Goal: Information Seeking & Learning: Learn about a topic

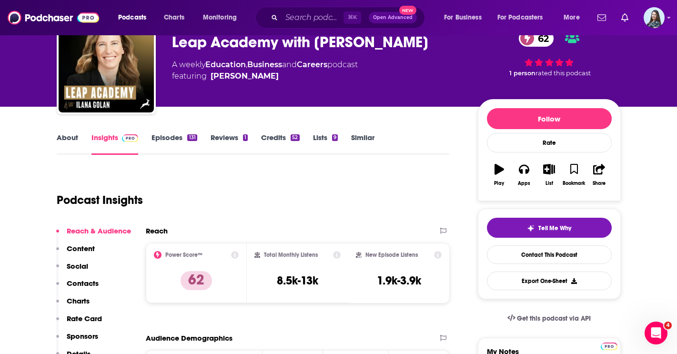
scroll to position [74, 0]
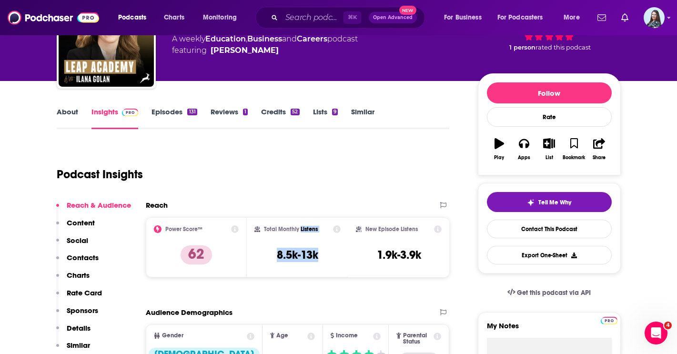
drag, startPoint x: 321, startPoint y: 254, endPoint x: 299, endPoint y: 228, distance: 34.8
click at [299, 228] on div "Total Monthly Listens 8.5k-13k" at bounding box center [297, 247] width 86 height 44
copy div "Listens 8.5k-13k"
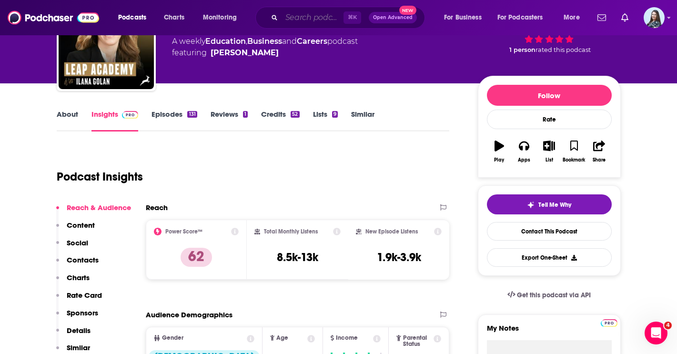
click at [303, 19] on input "Search podcasts, credits, & more..." at bounding box center [312, 17] width 62 height 15
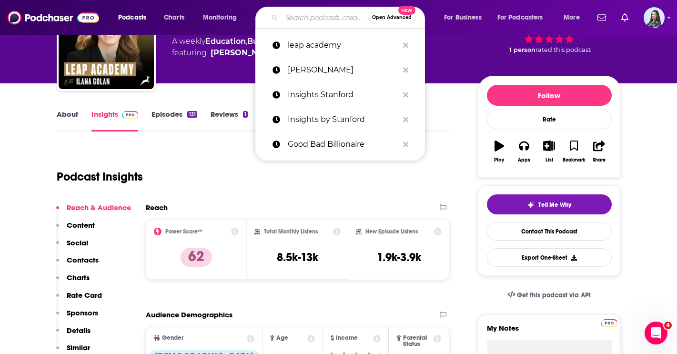
scroll to position [76, 0]
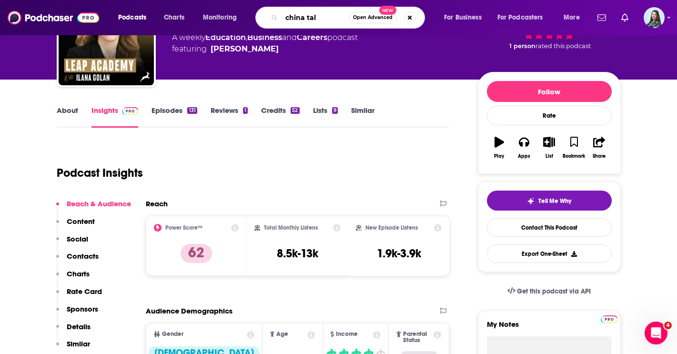
type input "china talk"
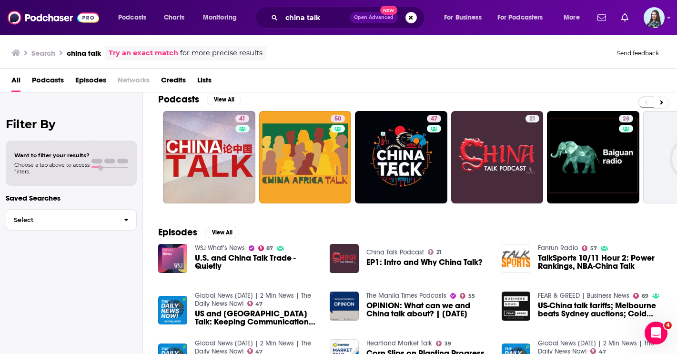
scroll to position [10, 0]
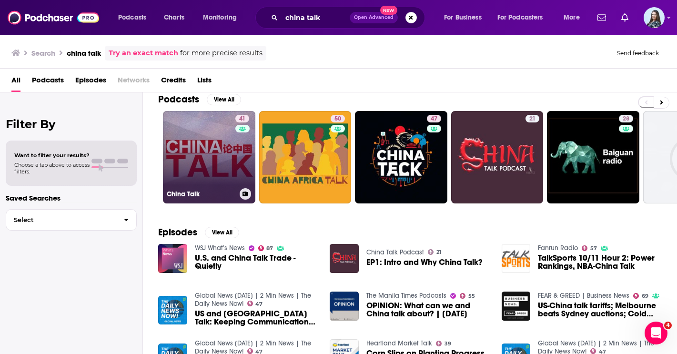
click at [233, 186] on link "41 China Talk" at bounding box center [209, 157] width 92 height 92
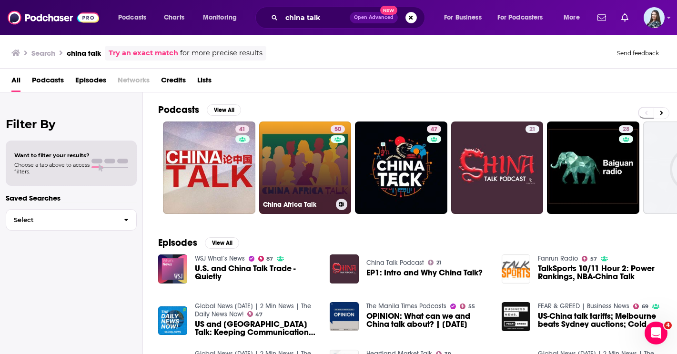
click at [313, 162] on link "50 China Africa Talk" at bounding box center [305, 167] width 92 height 92
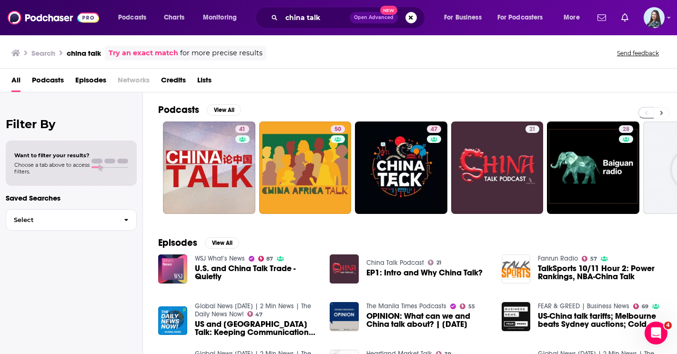
click at [660, 114] on icon at bounding box center [661, 113] width 3 height 7
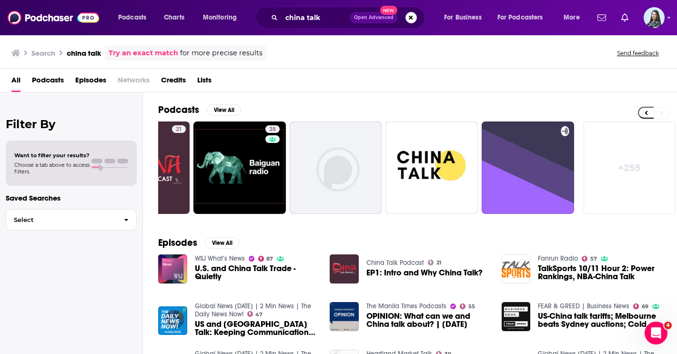
scroll to position [0, 356]
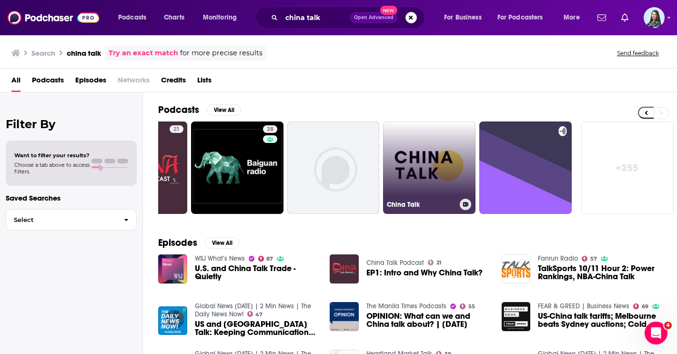
click at [416, 190] on link "China Talk" at bounding box center [429, 167] width 92 height 92
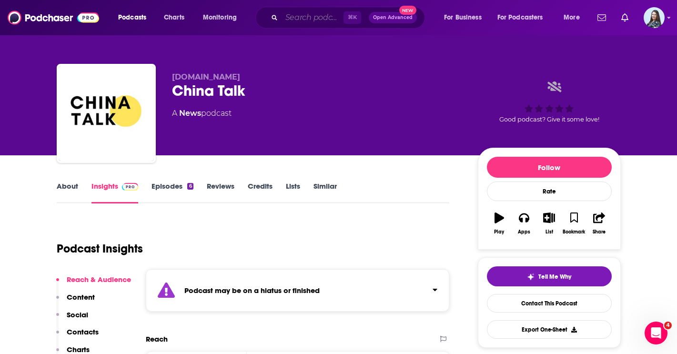
click at [327, 11] on input "Search podcasts, credits, & more..." at bounding box center [312, 17] width 62 height 15
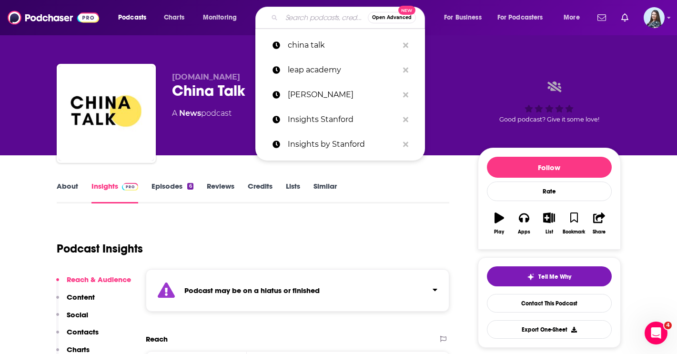
paste input "Second Breakfast: The Future of Intelligence"
type input "Second Breakfast: The Future of Intelligence"
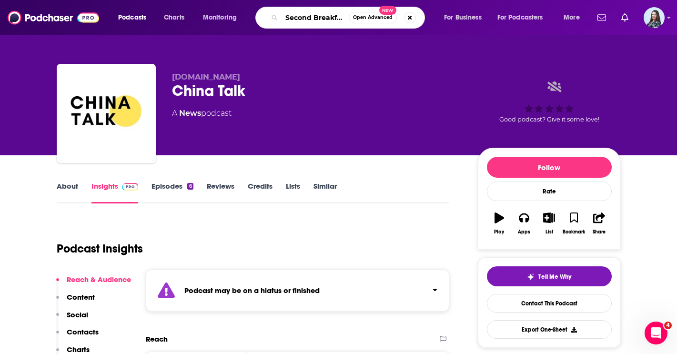
scroll to position [0, 97]
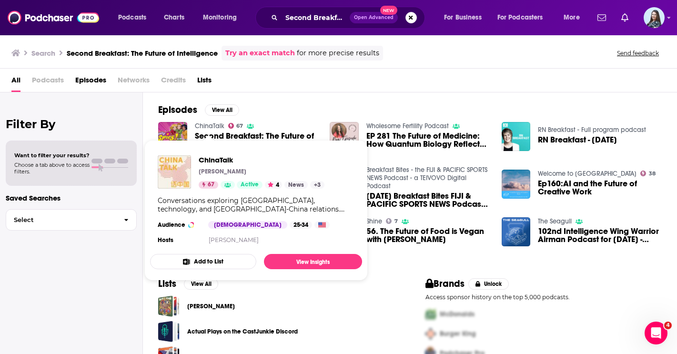
click at [212, 124] on link "ChinaTalk" at bounding box center [210, 126] width 30 height 8
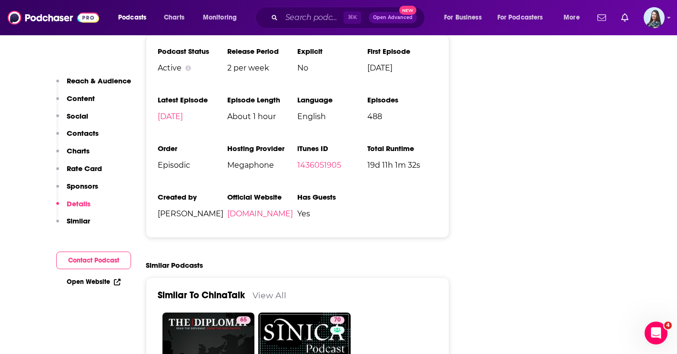
scroll to position [1778, 0]
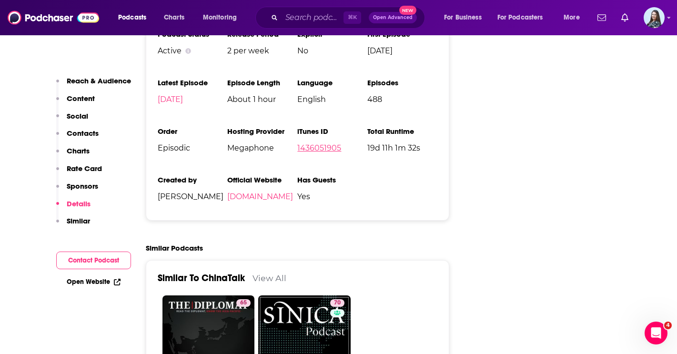
click at [326, 143] on link "1436051905" at bounding box center [319, 147] width 44 height 9
click at [320, 16] on input "Search podcasts, credits, & more..." at bounding box center [312, 17] width 62 height 15
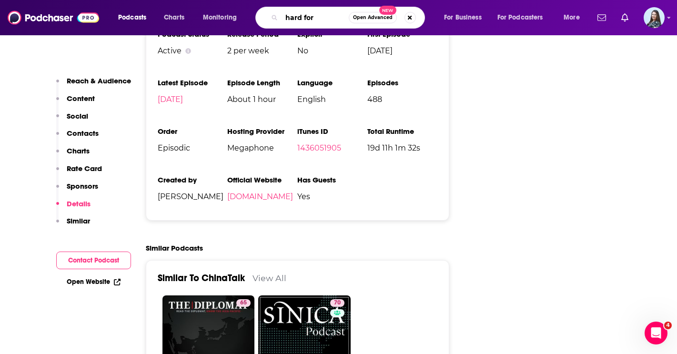
type input "hard fork"
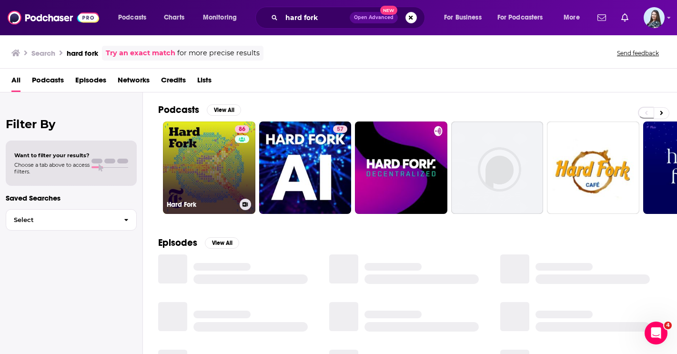
click at [208, 144] on link "86 Hard Fork" at bounding box center [209, 167] width 92 height 92
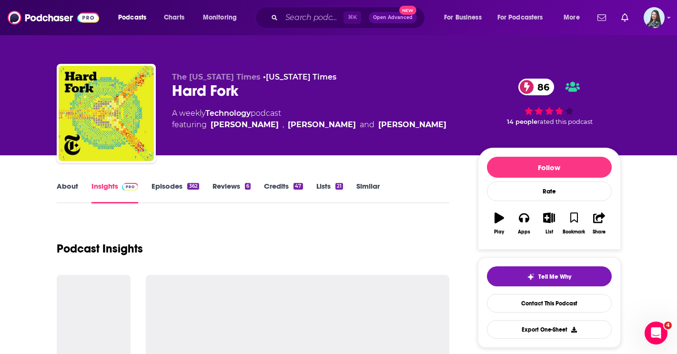
click at [67, 185] on link "About" at bounding box center [67, 192] width 21 height 22
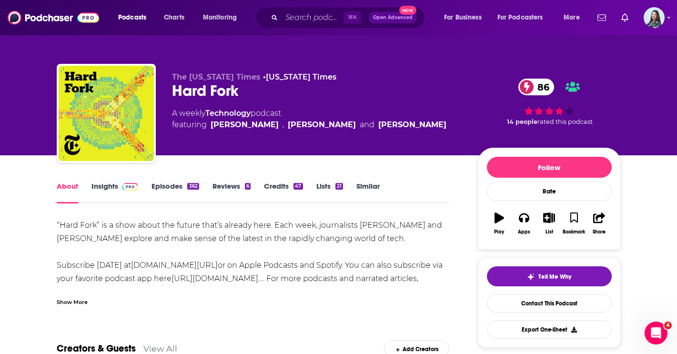
click at [75, 296] on div "Show More" at bounding box center [253, 298] width 393 height 16
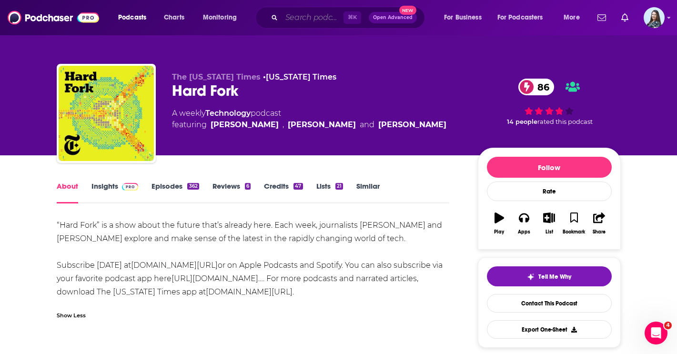
click at [313, 20] on input "Search podcasts, credits, & more..." at bounding box center [312, 17] width 62 height 15
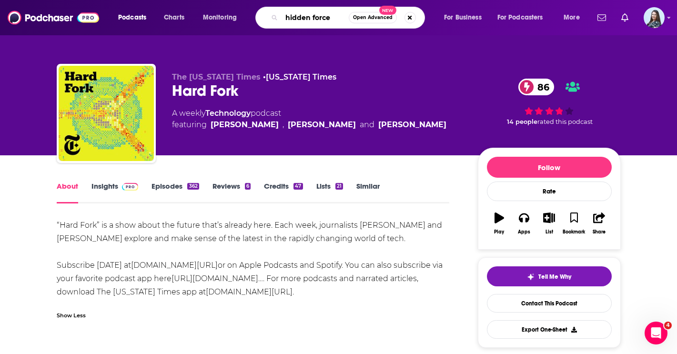
type input "hidden forces"
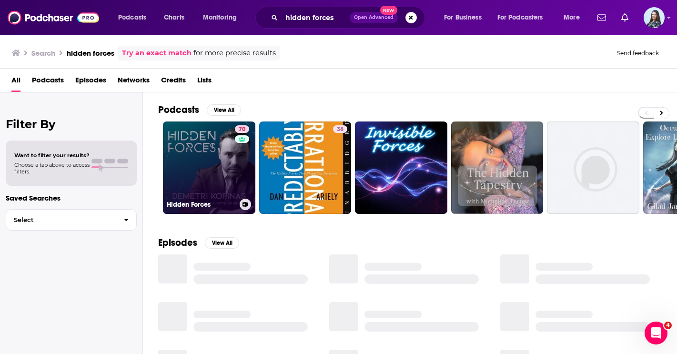
click at [216, 167] on link "70 Hidden Forces" at bounding box center [209, 167] width 92 height 92
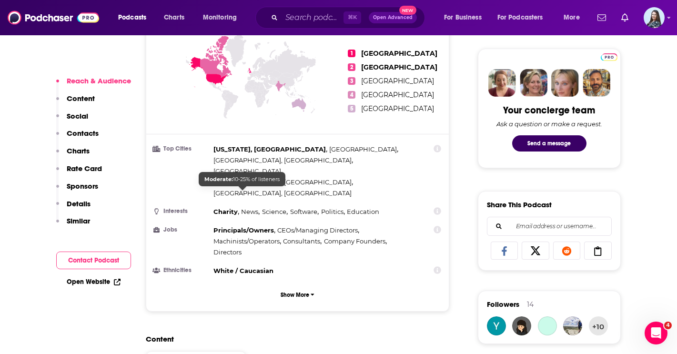
scroll to position [476, 0]
